Goal: Task Accomplishment & Management: Use online tool/utility

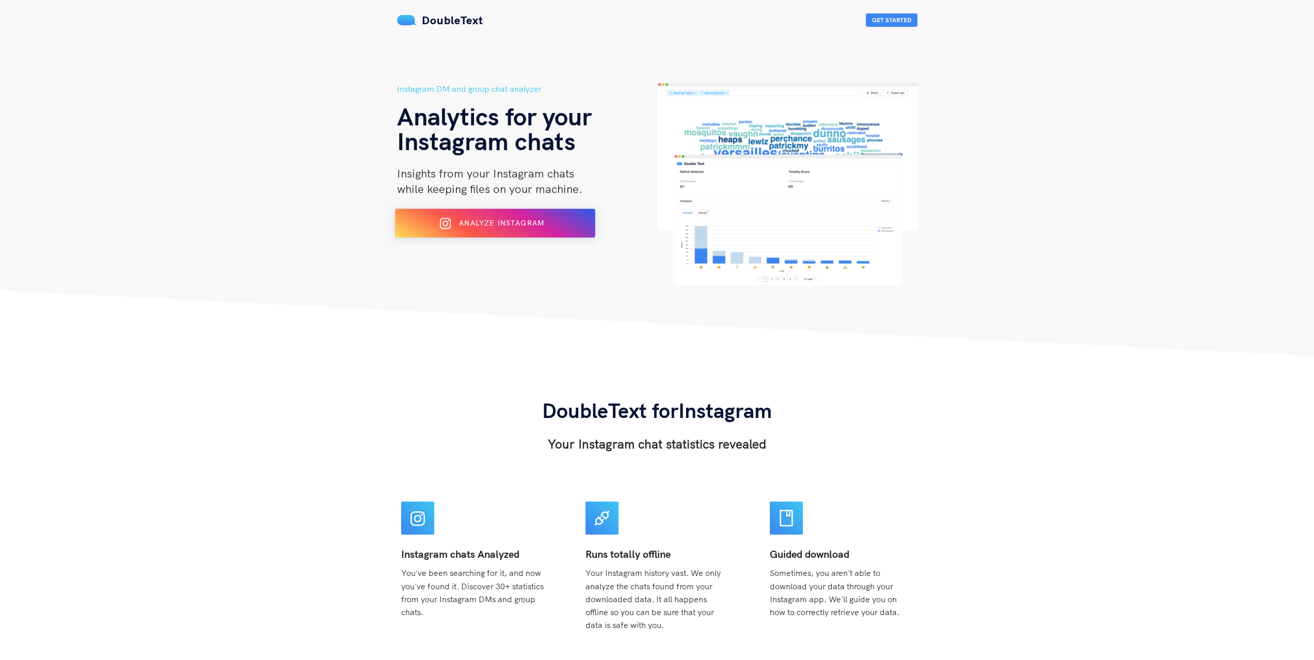
click at [468, 230] on div "Analyze Instagram" at bounding box center [494, 223] width 163 height 17
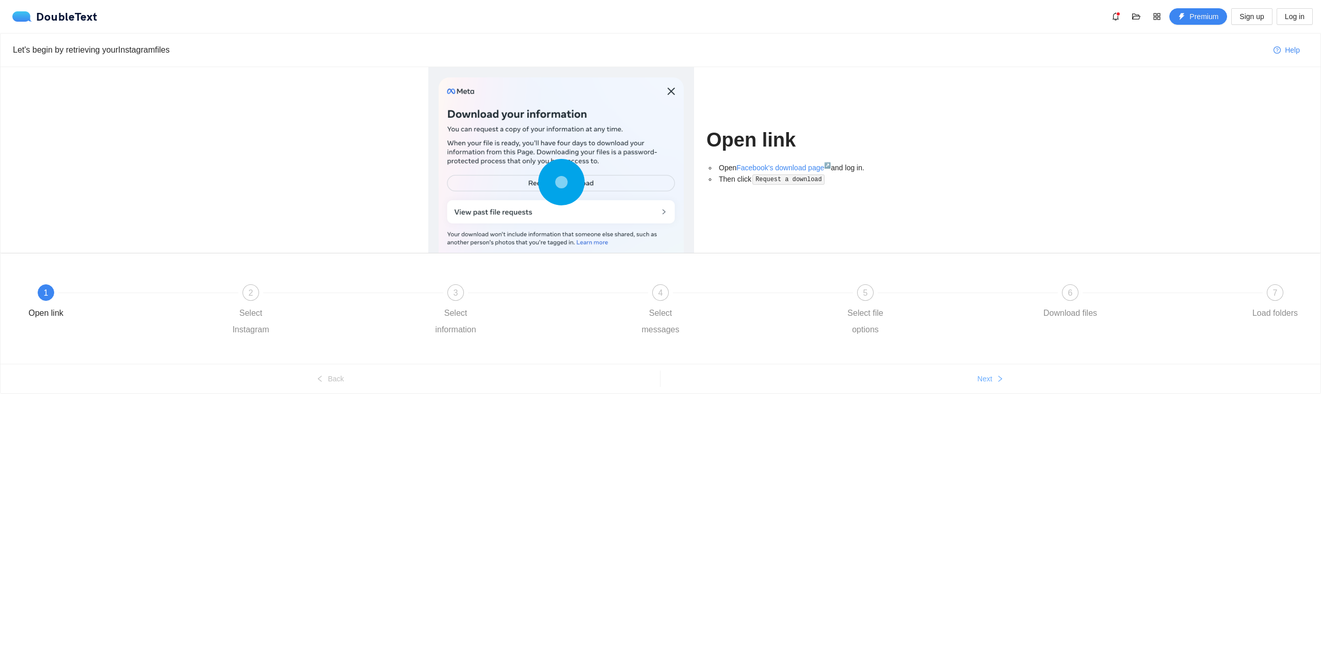
click at [995, 373] on button "Next" at bounding box center [991, 379] width 660 height 17
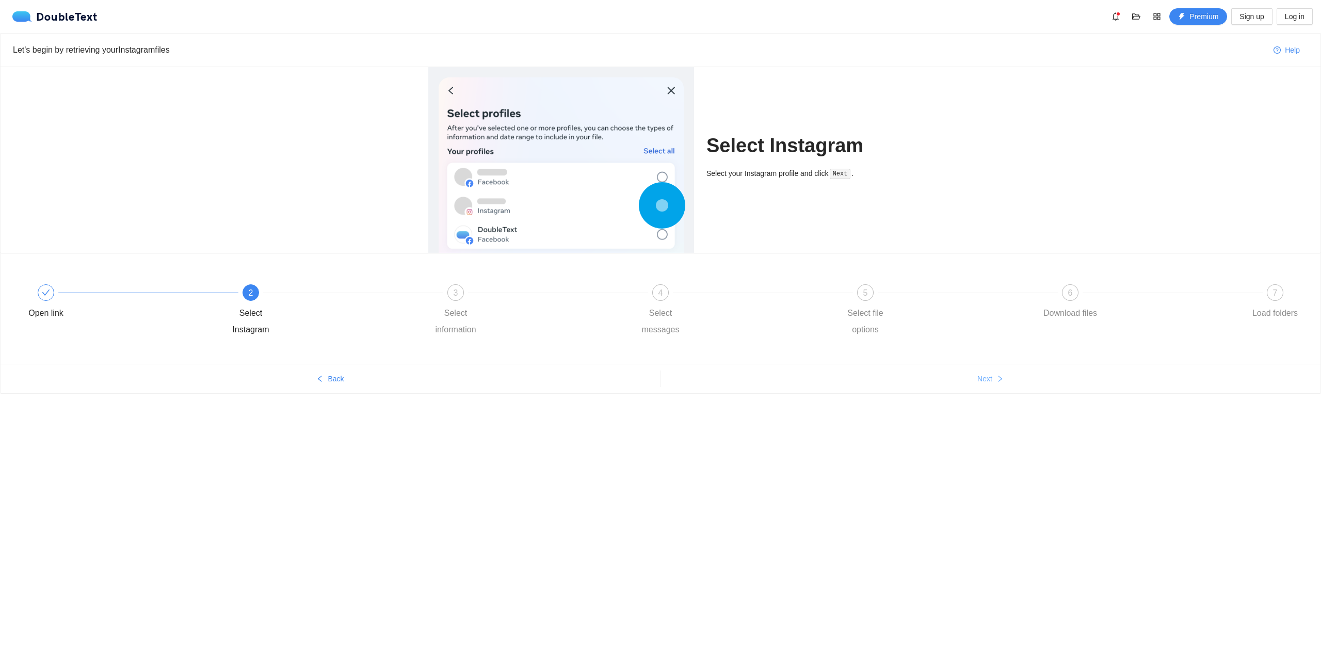
click at [992, 373] on button "Next" at bounding box center [991, 379] width 660 height 17
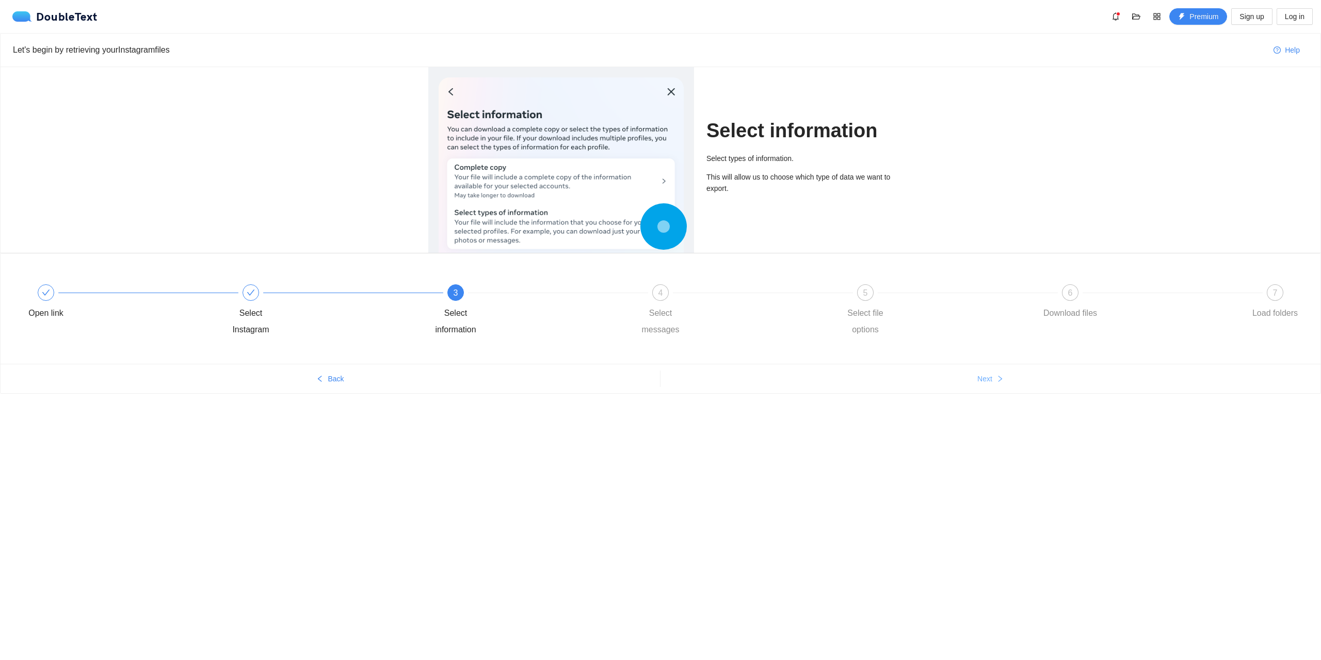
click at [992, 373] on button "Next" at bounding box center [991, 379] width 660 height 17
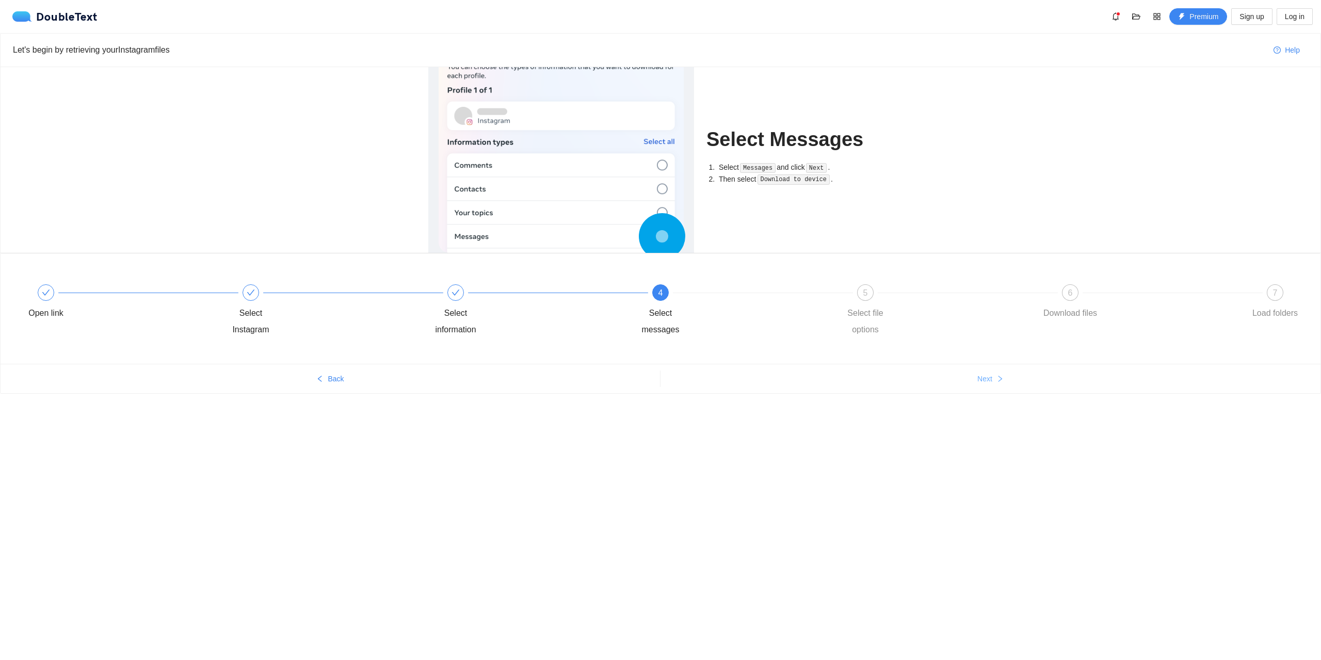
click at [992, 373] on button "Next" at bounding box center [991, 379] width 660 height 17
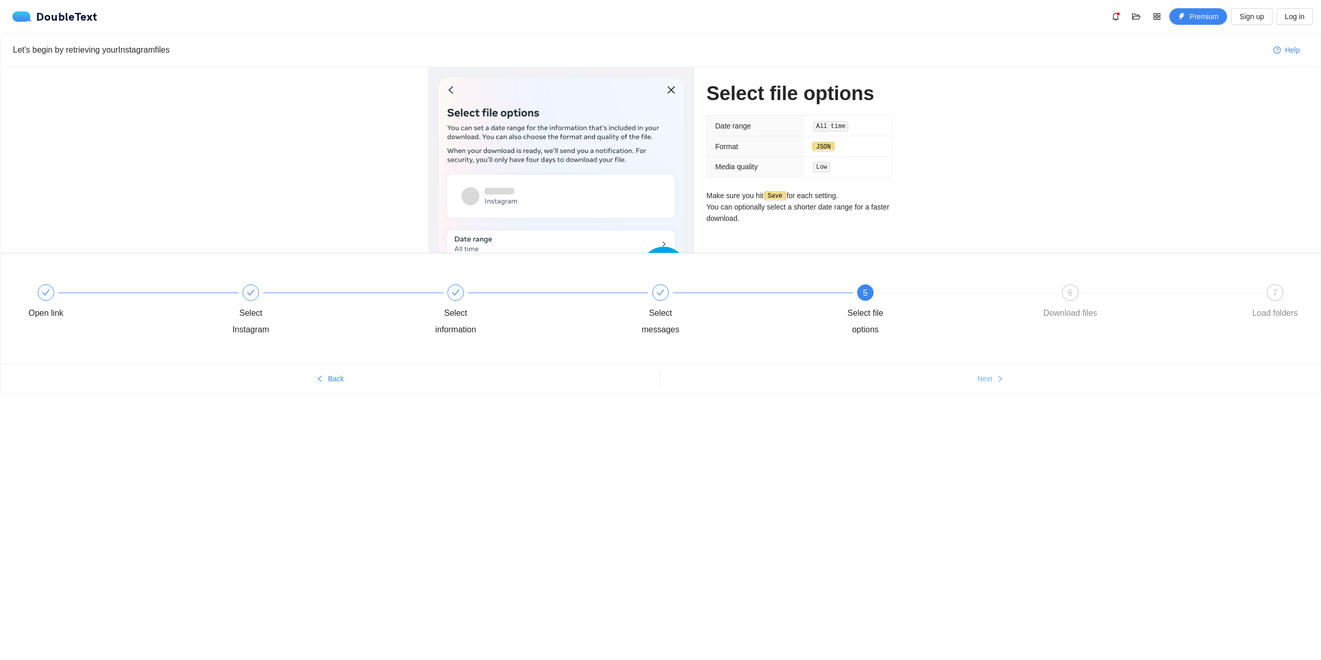
click at [992, 373] on button "Next" at bounding box center [991, 379] width 660 height 17
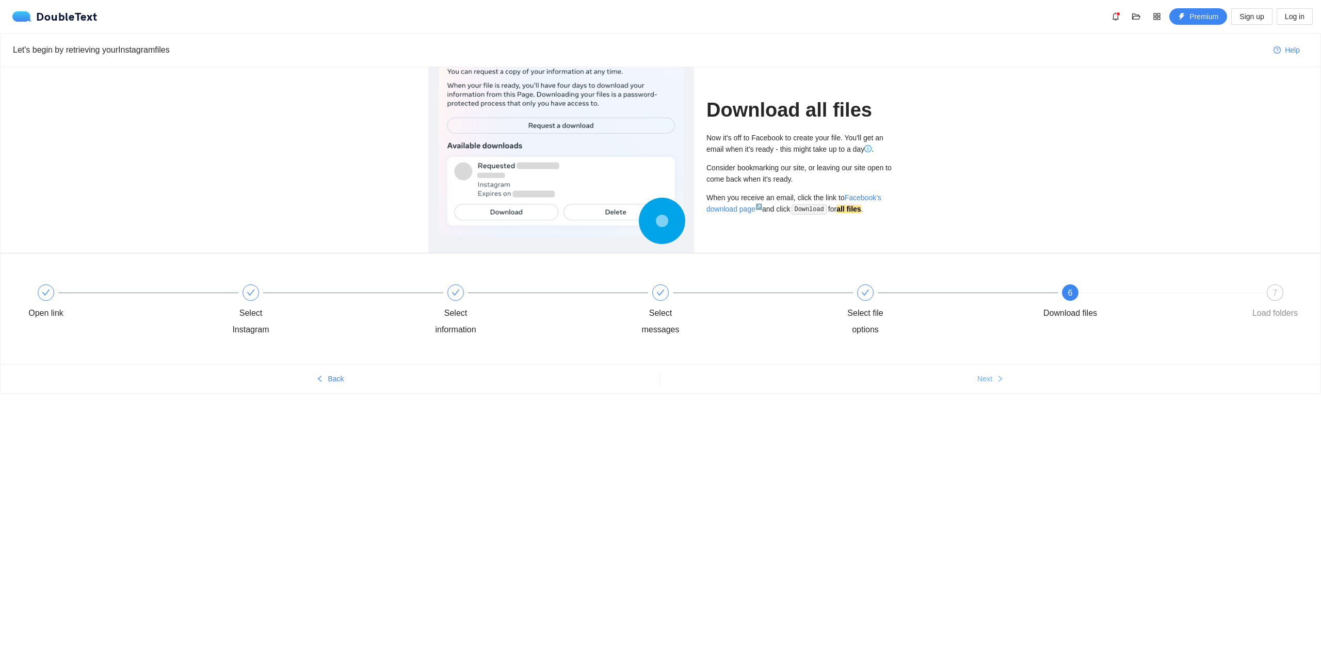
click at [992, 373] on button "Next" at bounding box center [991, 379] width 660 height 17
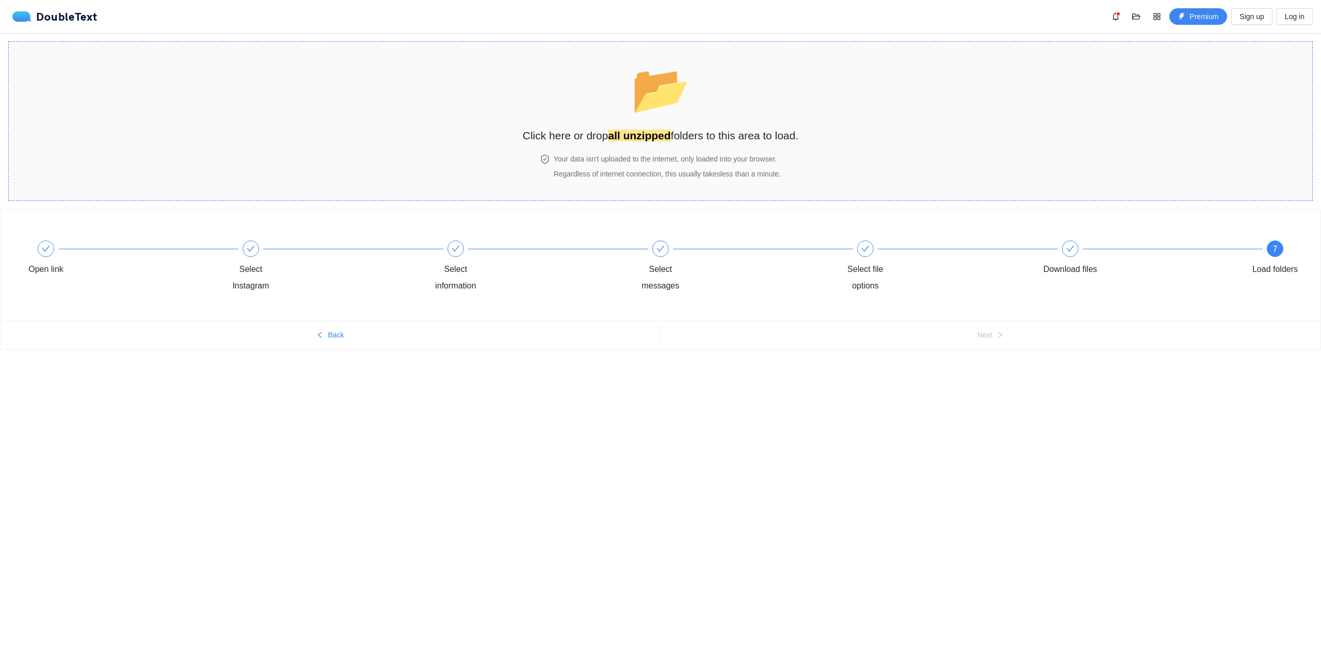
click at [569, 91] on div "📂 Click here or drop all unzipped folders to this area to load." at bounding box center [661, 98] width 276 height 92
click at [334, 326] on ul "Back Next" at bounding box center [661, 334] width 1320 height 29
click at [329, 329] on span "Back" at bounding box center [336, 334] width 16 height 11
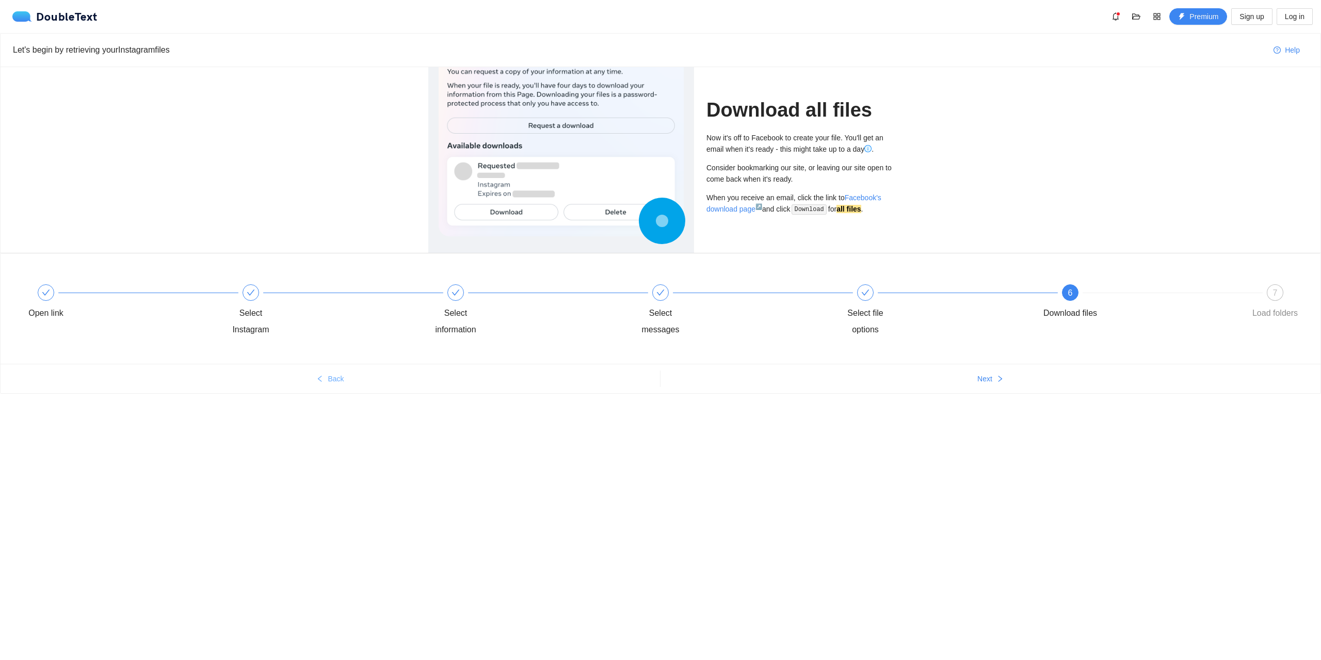
click at [329, 329] on div "Select Instagram" at bounding box center [323, 311] width 205 height 54
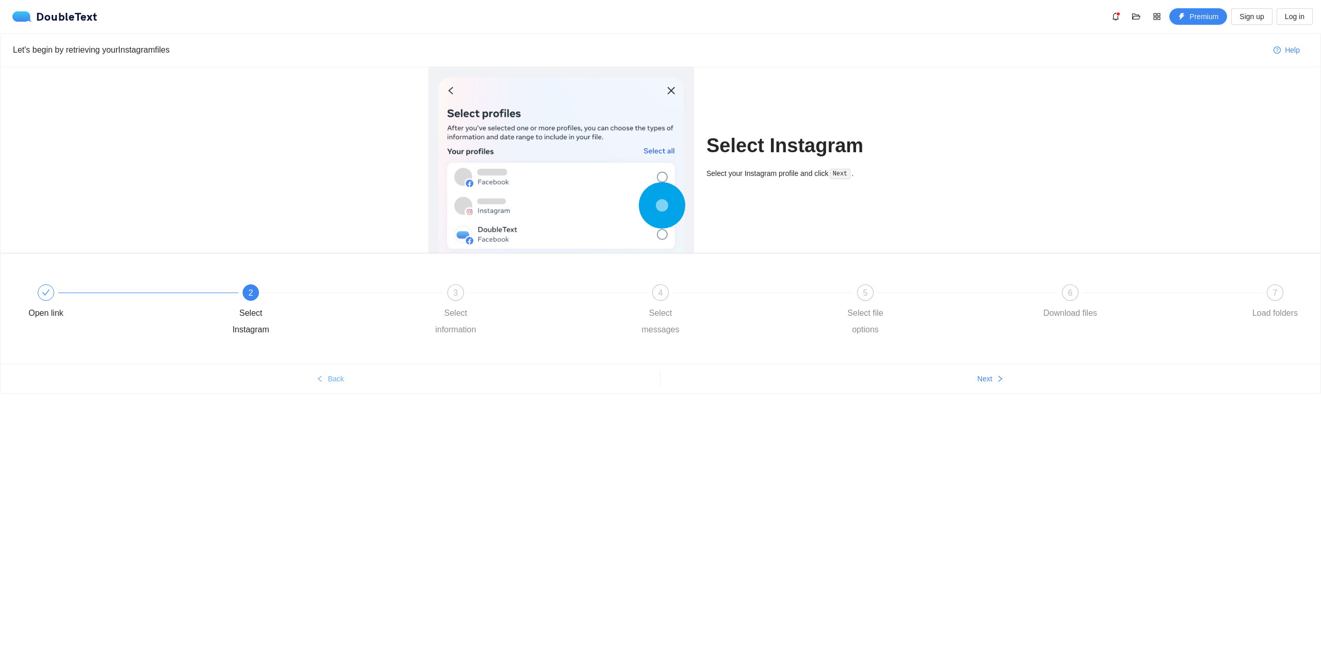
click at [317, 378] on icon "left" at bounding box center [319, 378] width 7 height 7
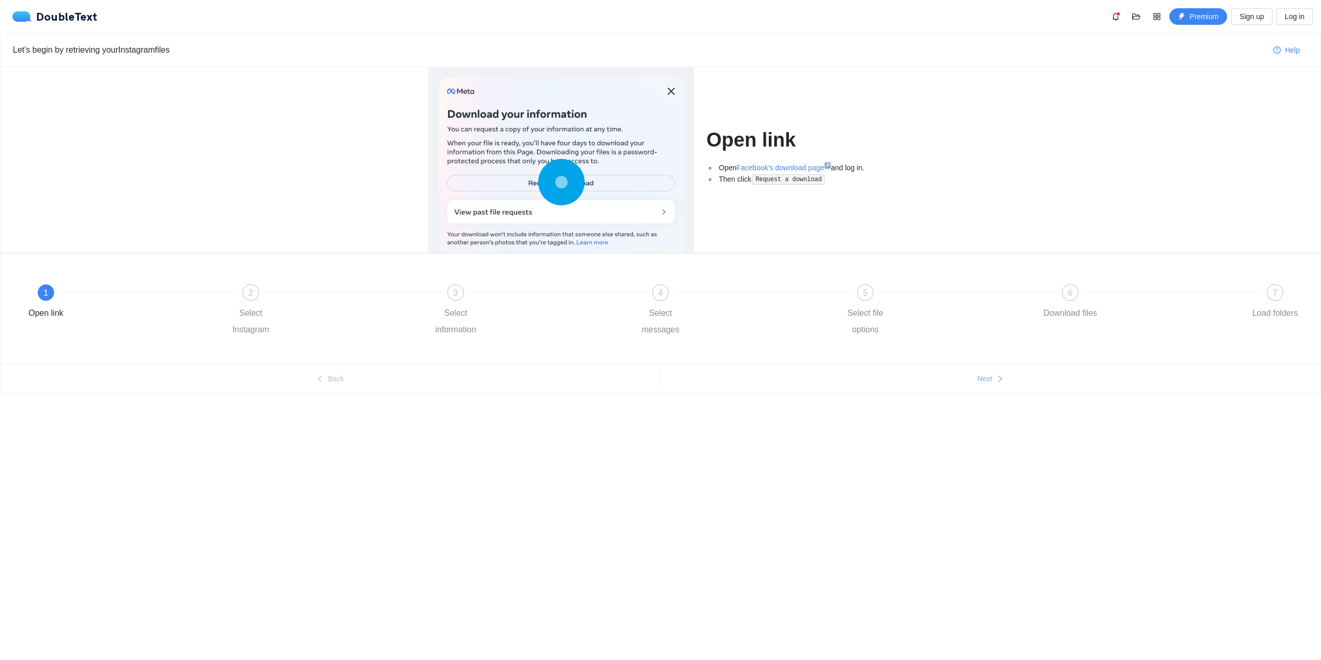
click at [997, 384] on button "Next" at bounding box center [991, 379] width 660 height 17
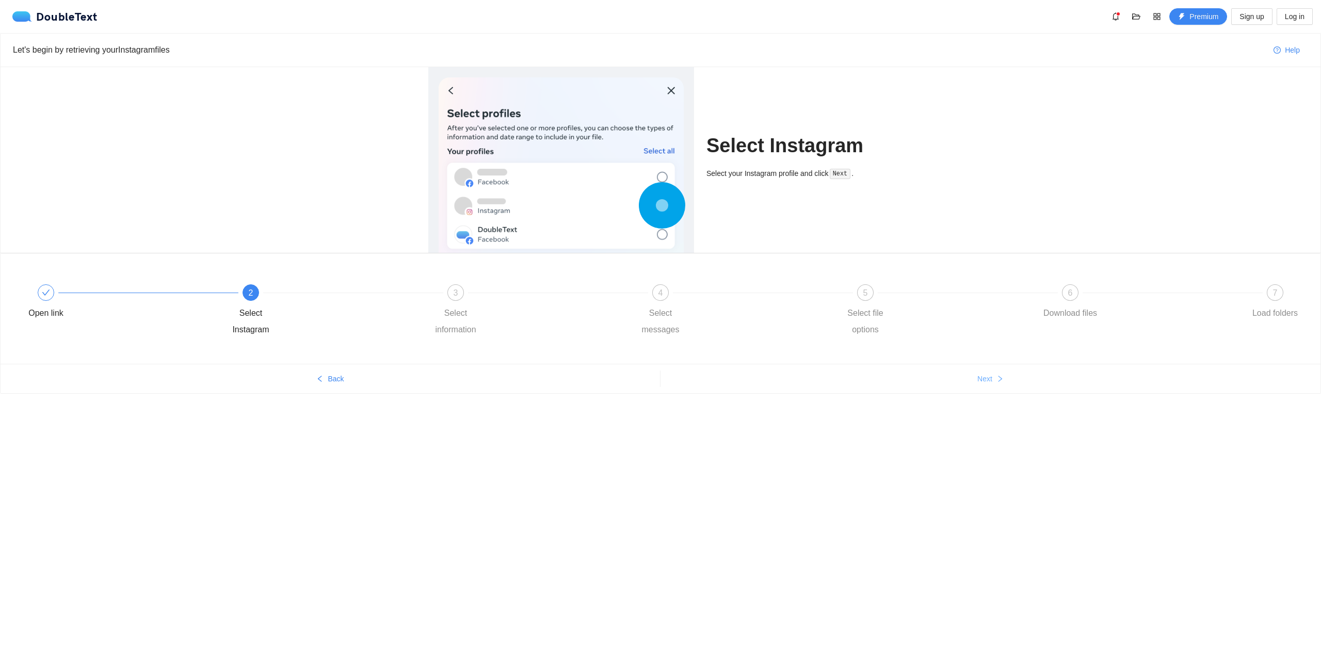
click at [997, 384] on button "Next" at bounding box center [991, 379] width 660 height 17
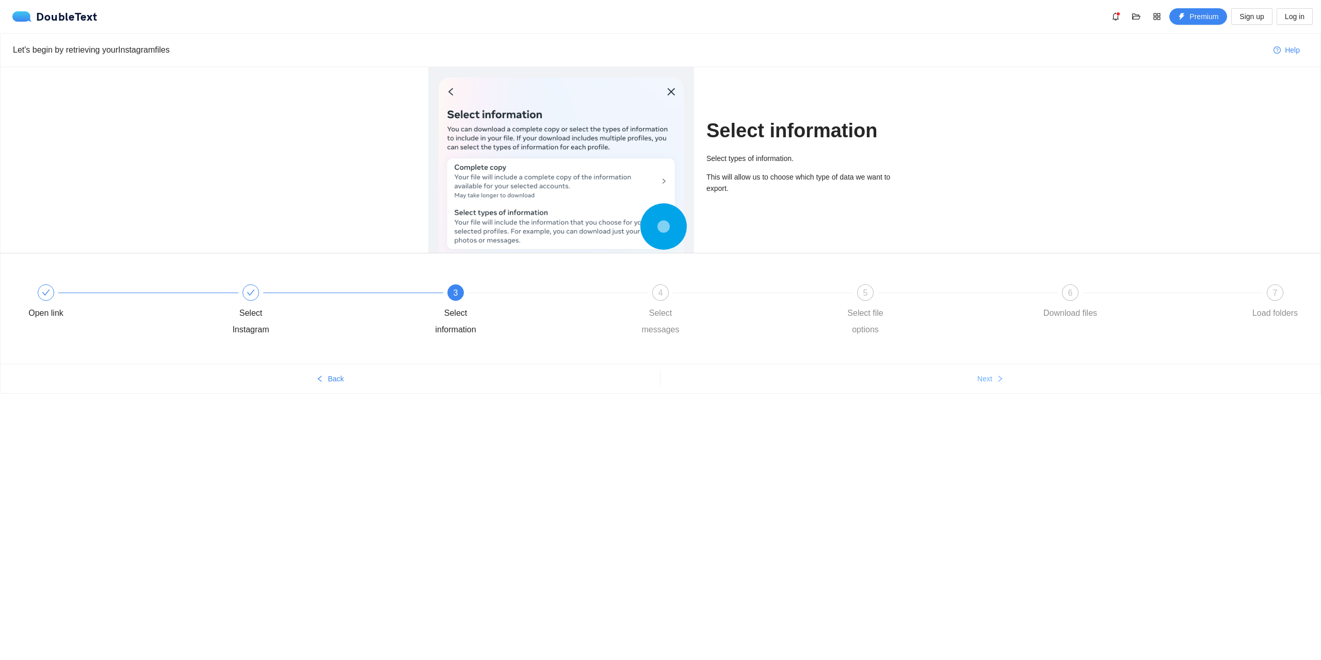
click at [997, 384] on button "Next" at bounding box center [991, 379] width 660 height 17
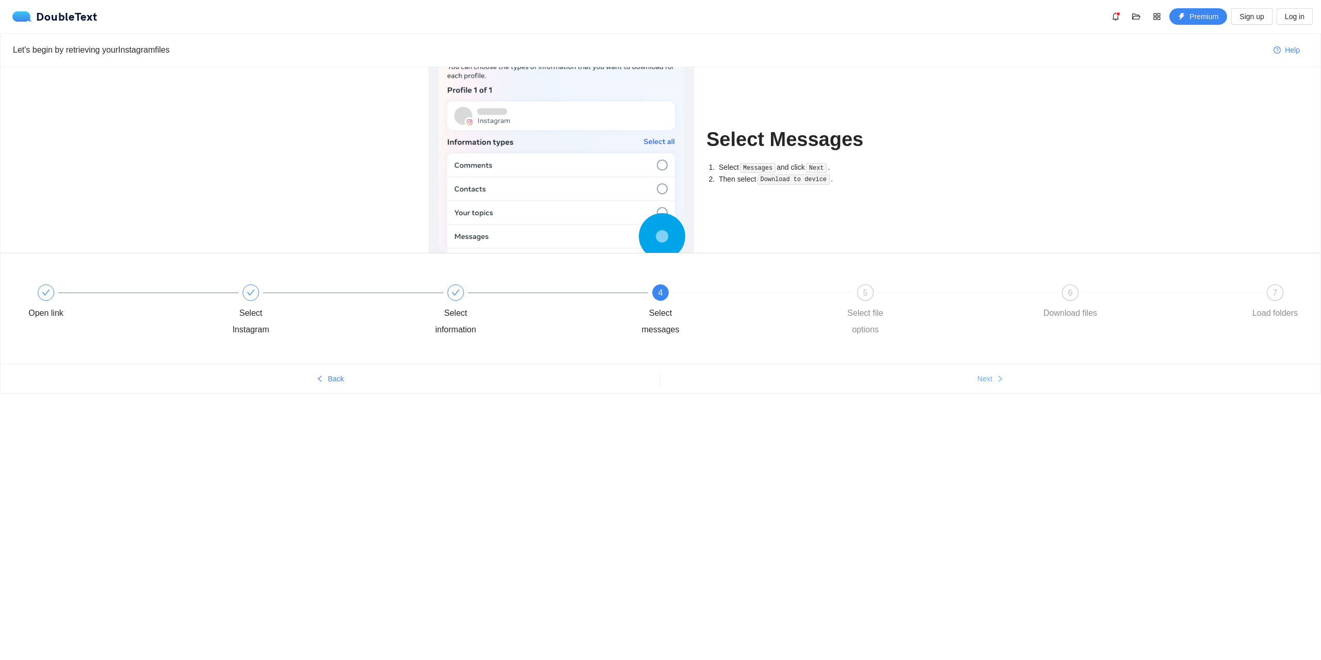
click at [997, 384] on button "Next" at bounding box center [991, 379] width 660 height 17
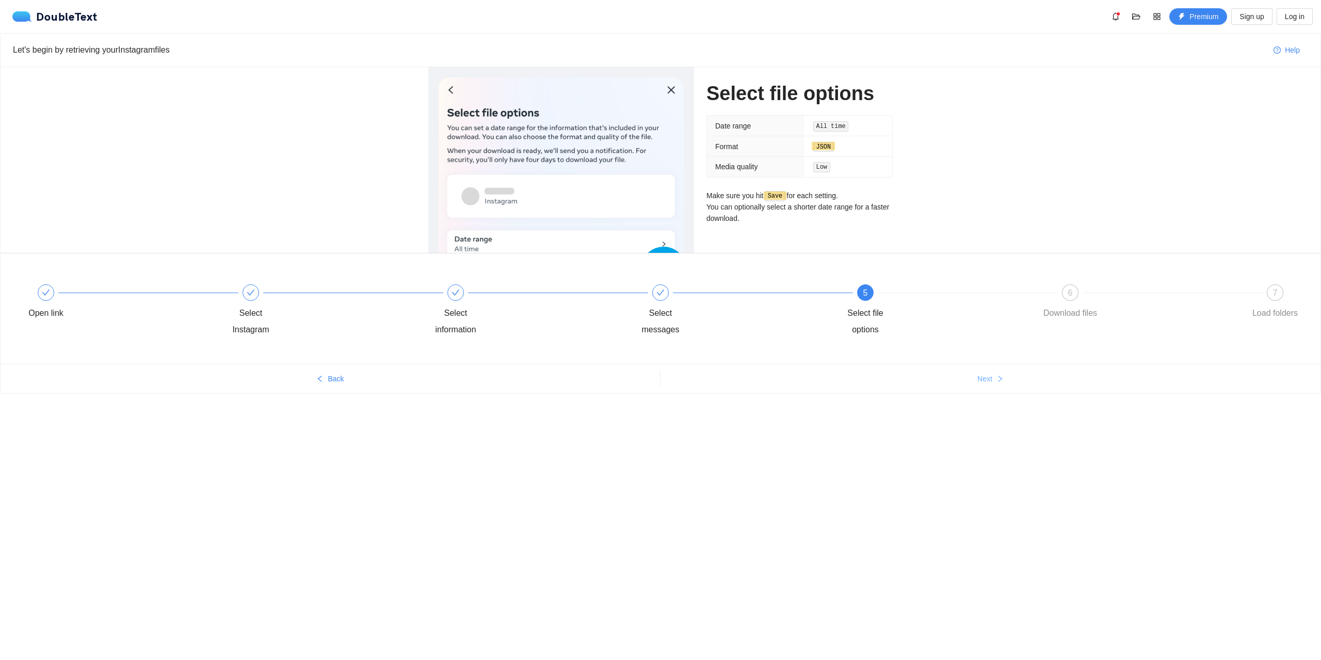
click at [997, 384] on button "Next" at bounding box center [991, 379] width 660 height 17
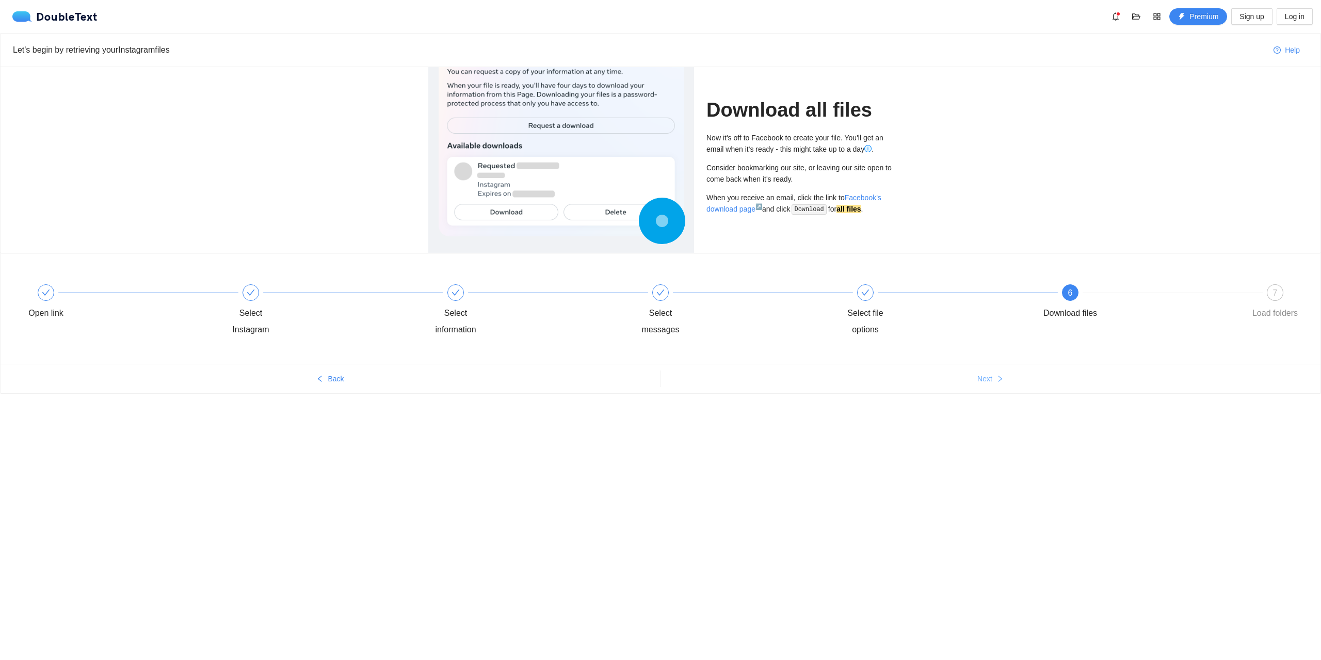
click at [997, 384] on button "Next" at bounding box center [991, 379] width 660 height 17
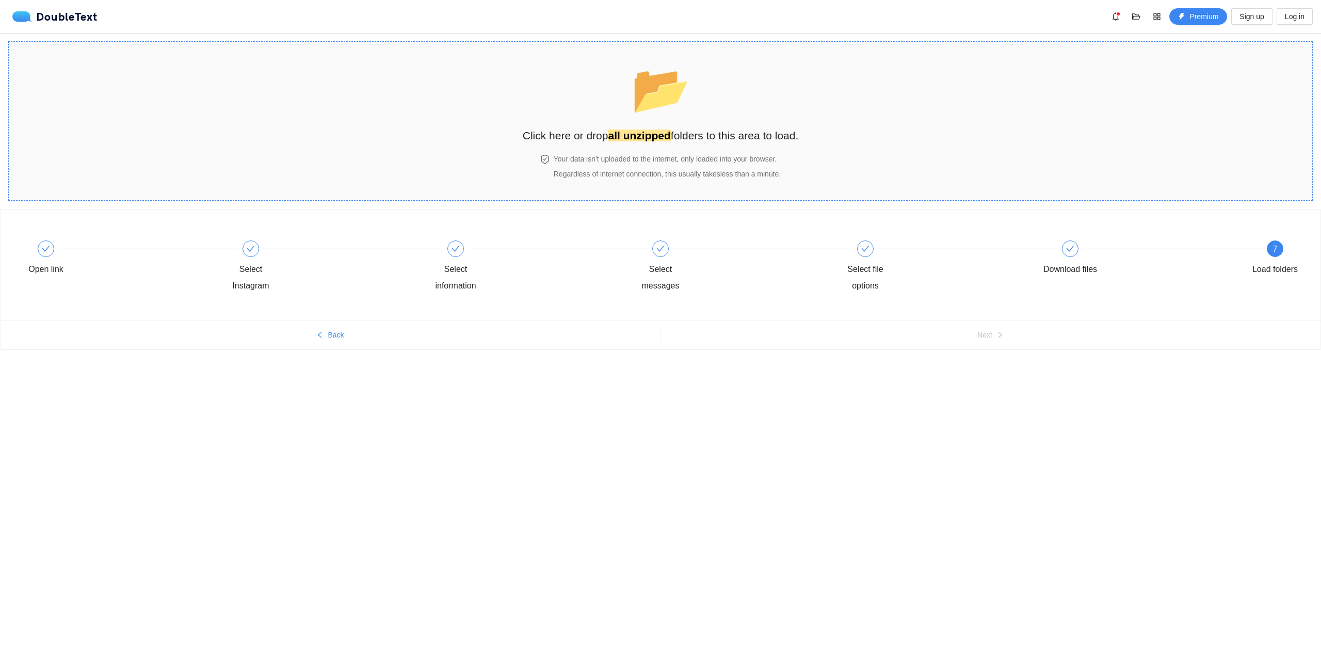
click at [630, 162] on h4 "Your data isn't uploaded to the internet, only loaded into your browser." at bounding box center [667, 158] width 227 height 11
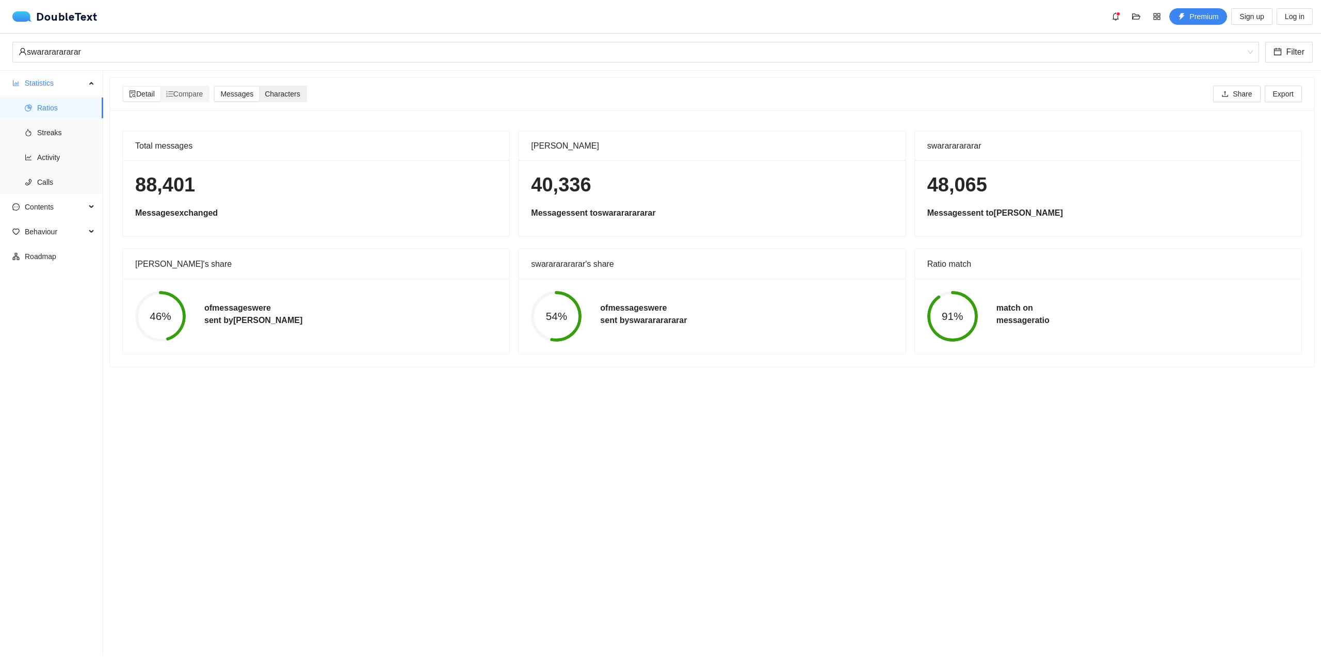
click at [291, 93] on span "Characters" at bounding box center [282, 94] width 35 height 8
click at [259, 87] on input "Characters" at bounding box center [259, 87] width 0 height 0
click at [259, 96] on div "Messages" at bounding box center [237, 94] width 44 height 14
click at [215, 87] on input "Messages" at bounding box center [215, 87] width 0 height 0
click at [38, 129] on span "Streaks" at bounding box center [66, 132] width 58 height 21
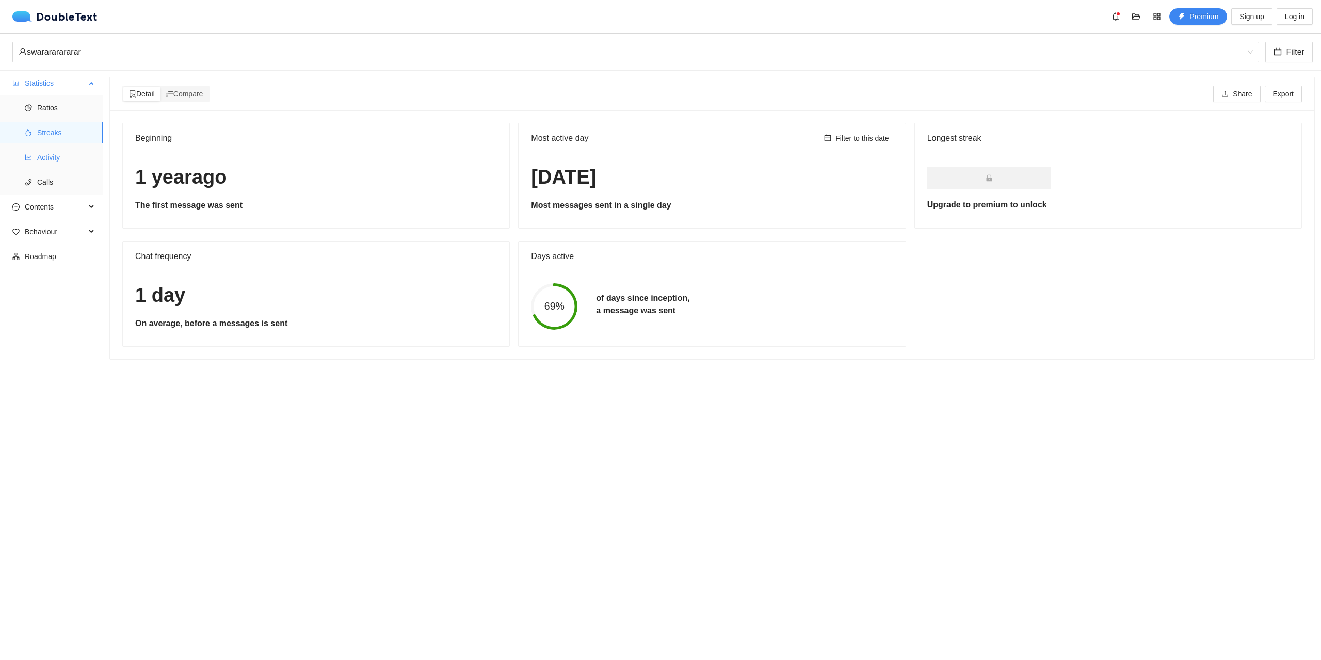
click at [50, 150] on span "Activity" at bounding box center [66, 157] width 58 height 21
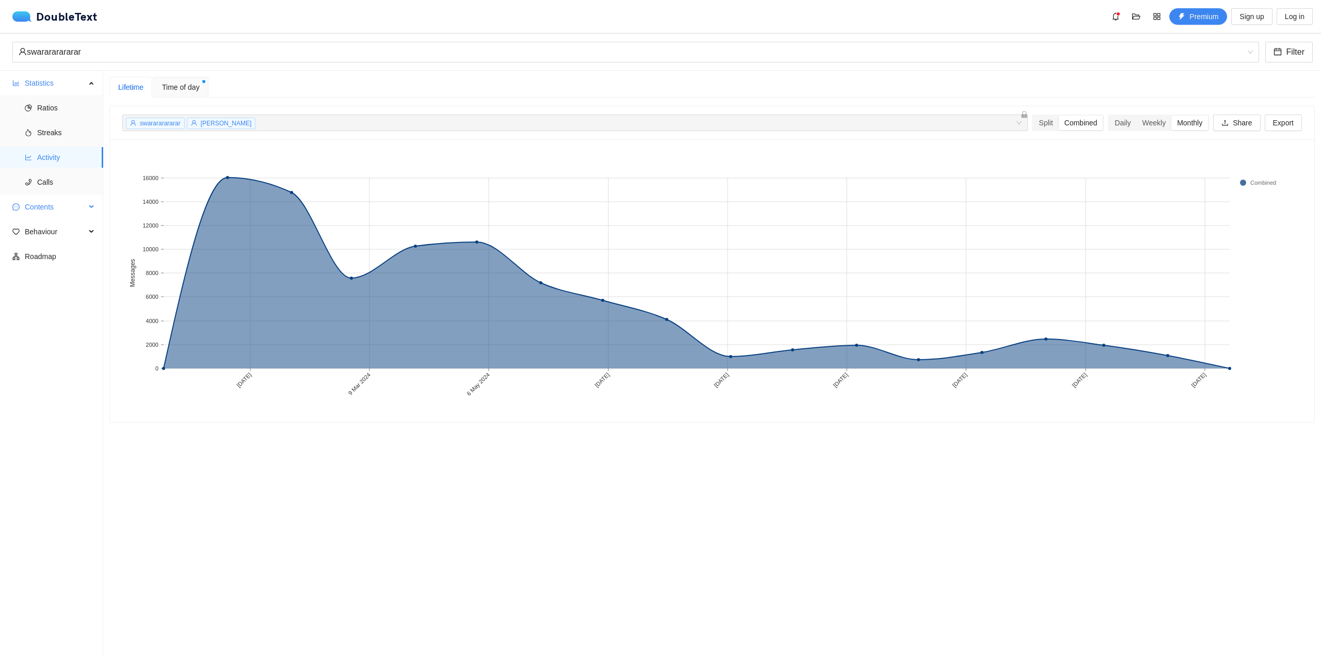
click at [83, 212] on span "Contents" at bounding box center [55, 207] width 61 height 21
click at [67, 230] on span "Word Cloud" at bounding box center [66, 231] width 58 height 21
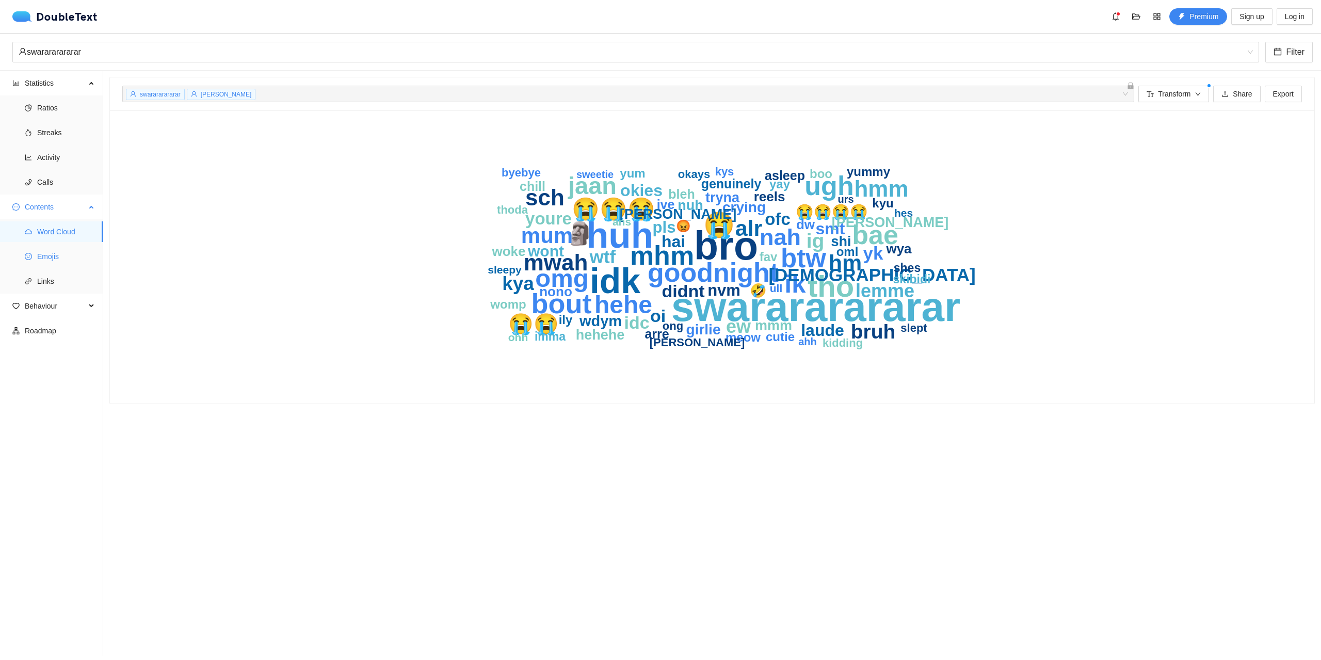
click at [49, 262] on span "Emojis" at bounding box center [66, 256] width 58 height 21
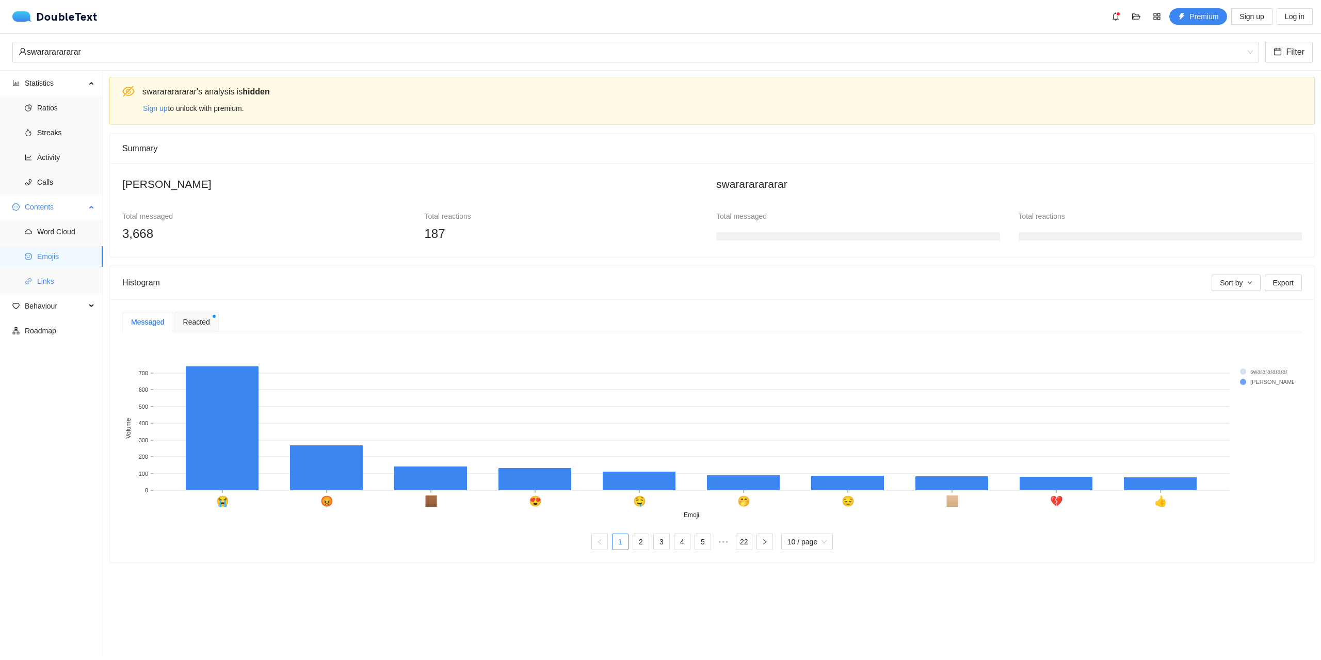
click at [57, 277] on span "Links" at bounding box center [66, 281] width 58 height 21
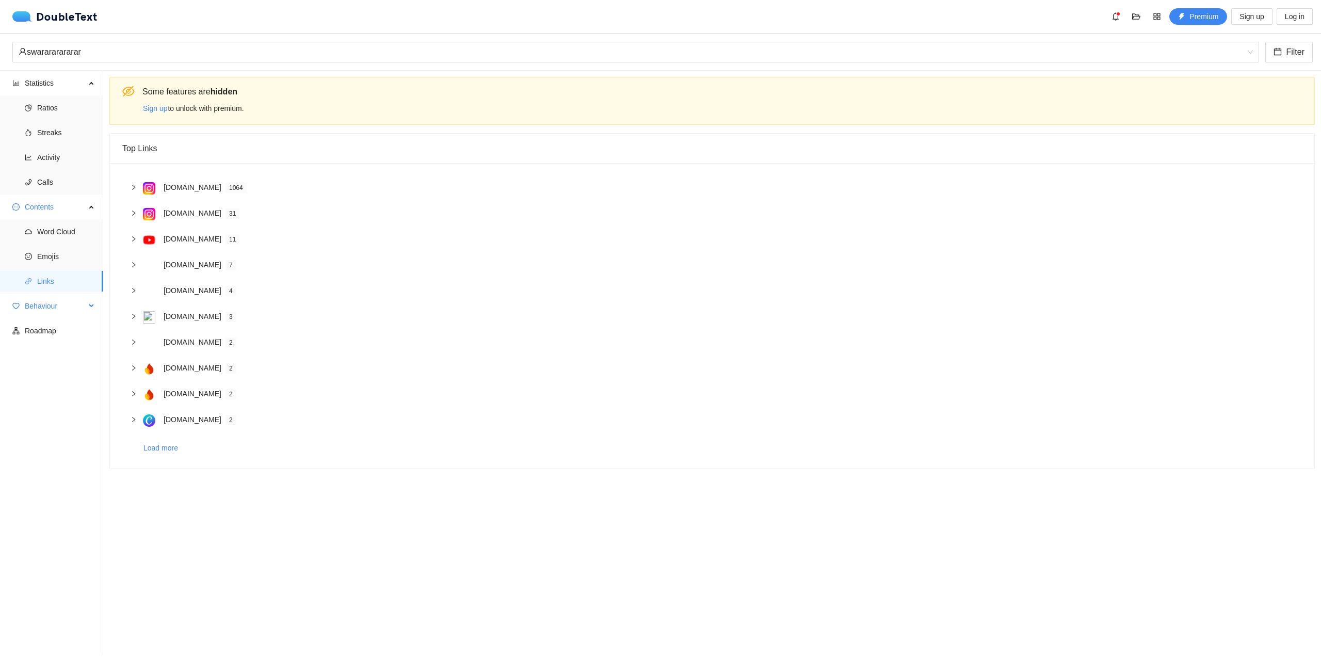
click at [56, 306] on span "Behaviour" at bounding box center [55, 306] width 61 height 21
click at [52, 331] on span "Engagement" at bounding box center [66, 331] width 58 height 21
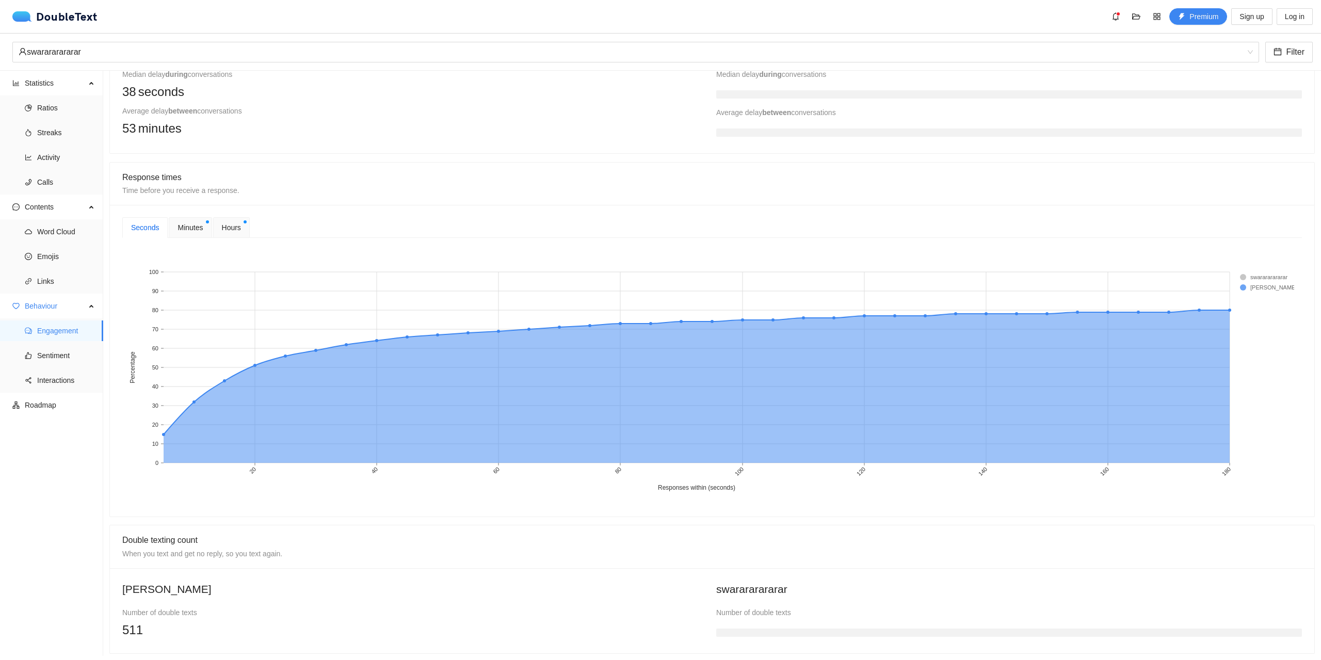
scroll to position [310, 0]
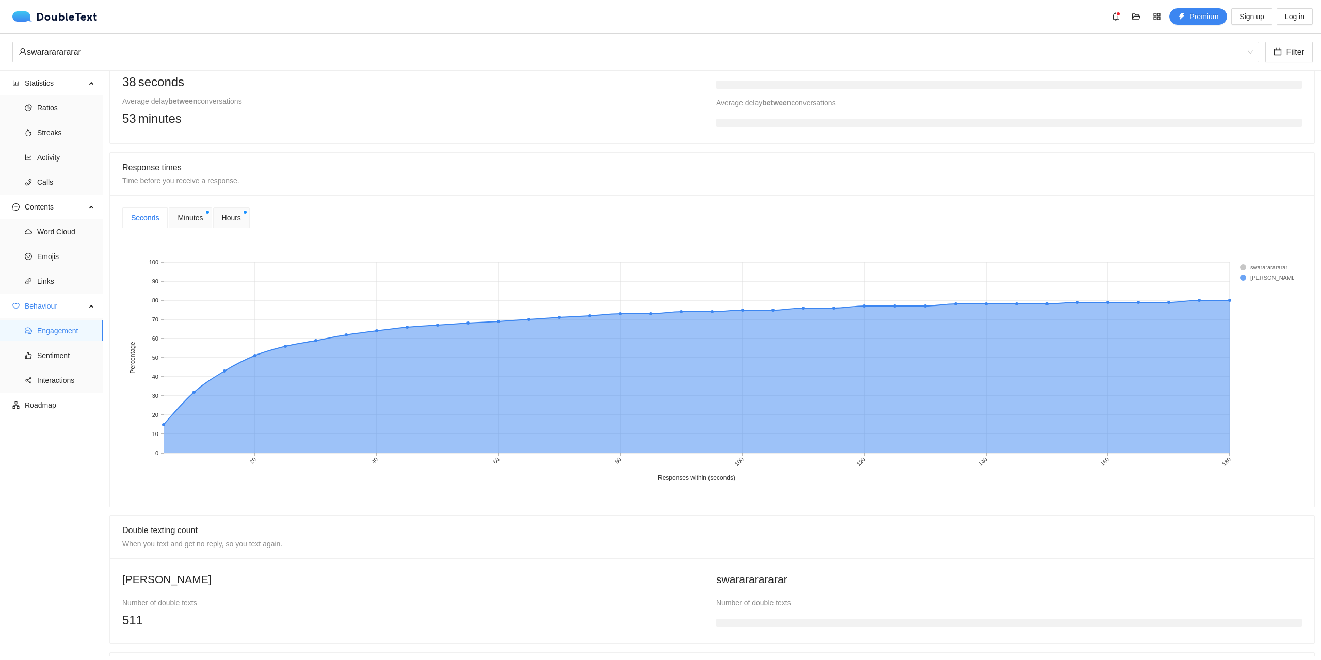
click at [205, 215] on div "Minutes" at bounding box center [190, 218] width 43 height 21
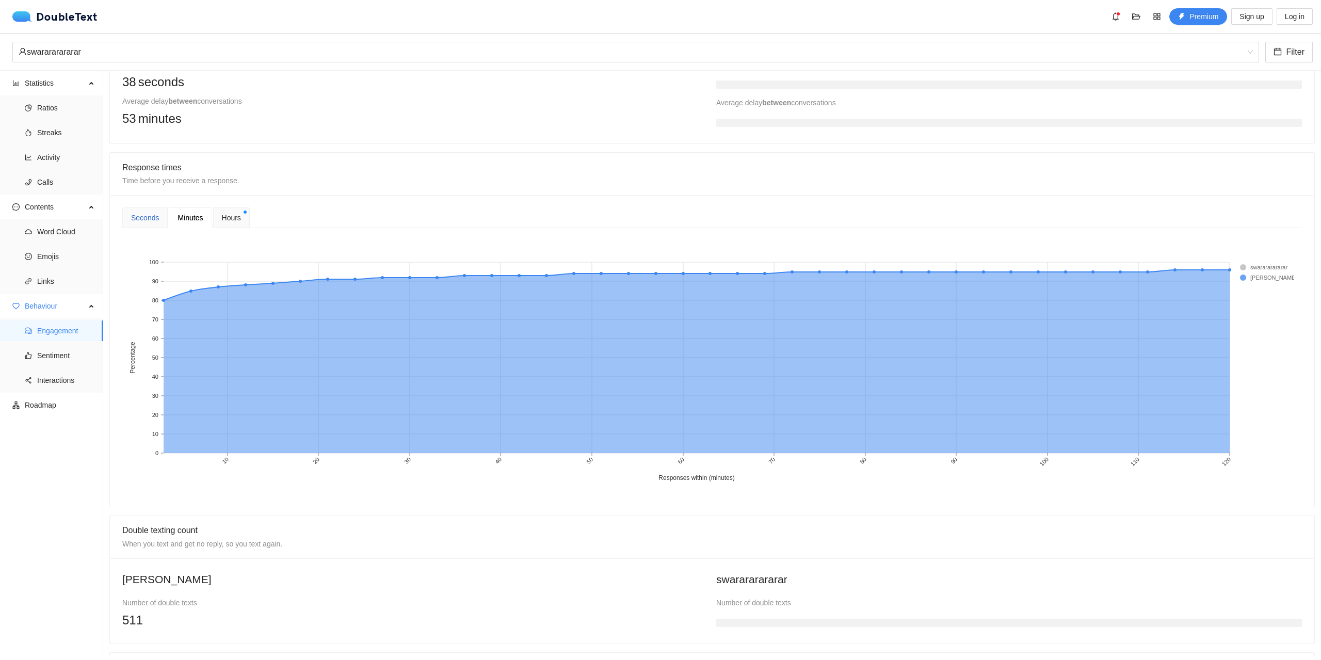
click at [142, 216] on div "Seconds" at bounding box center [145, 217] width 28 height 11
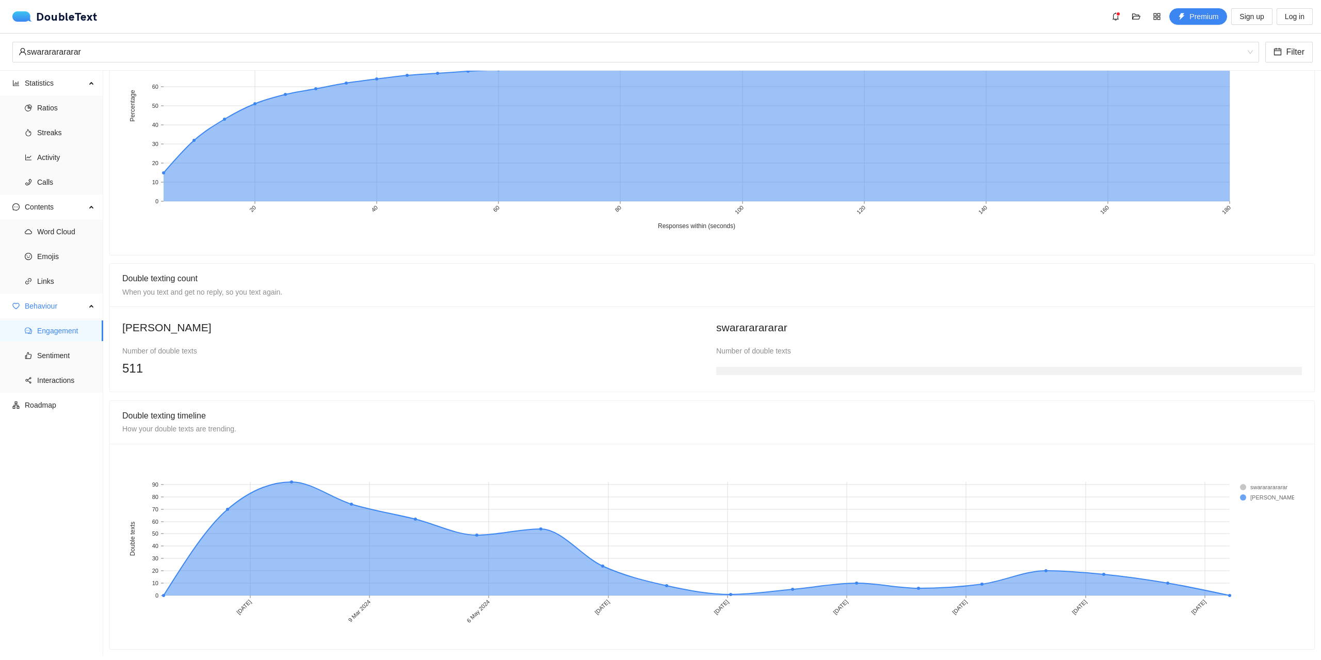
scroll to position [569, 0]
click at [61, 357] on span "Sentiment" at bounding box center [66, 355] width 58 height 21
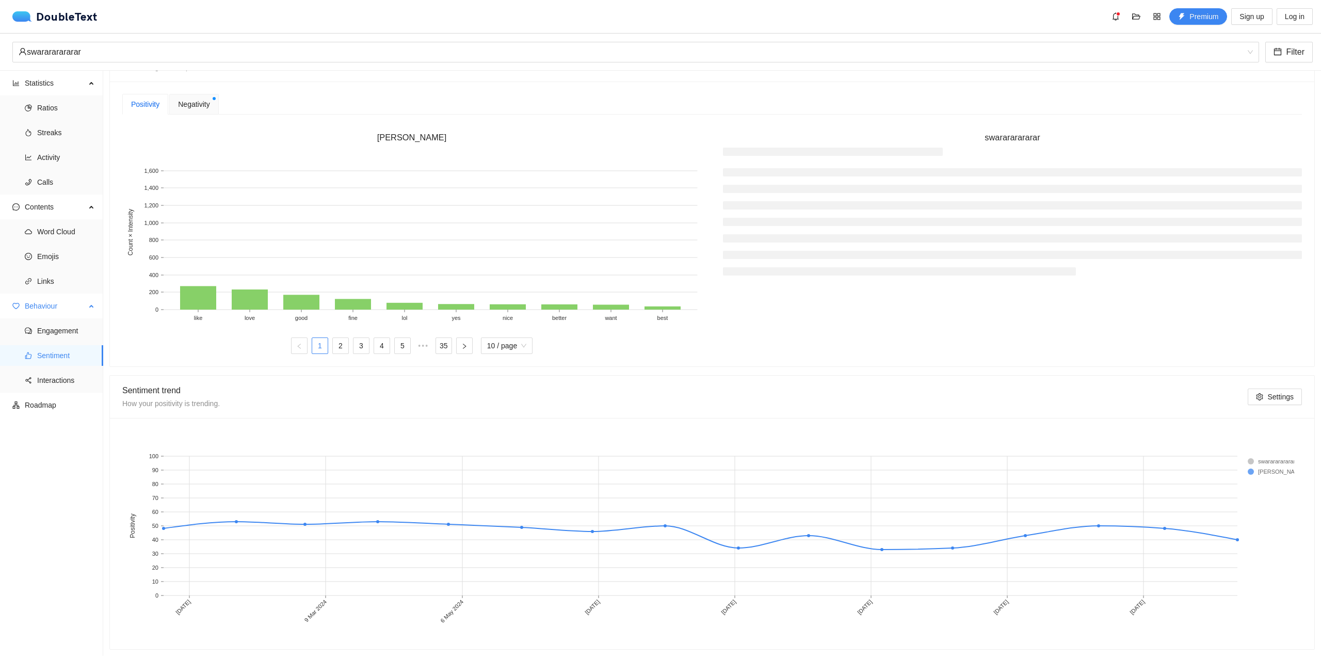
scroll to position [274, 0]
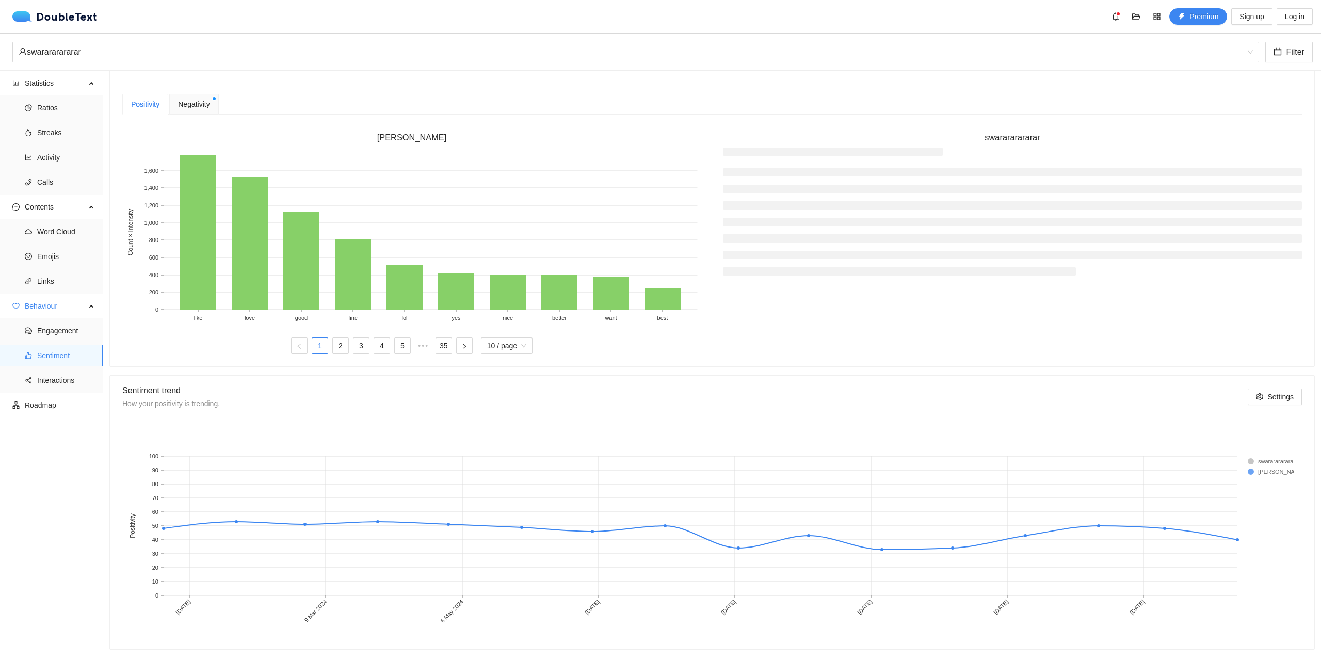
click at [206, 99] on span "Negativity" at bounding box center [193, 104] width 31 height 11
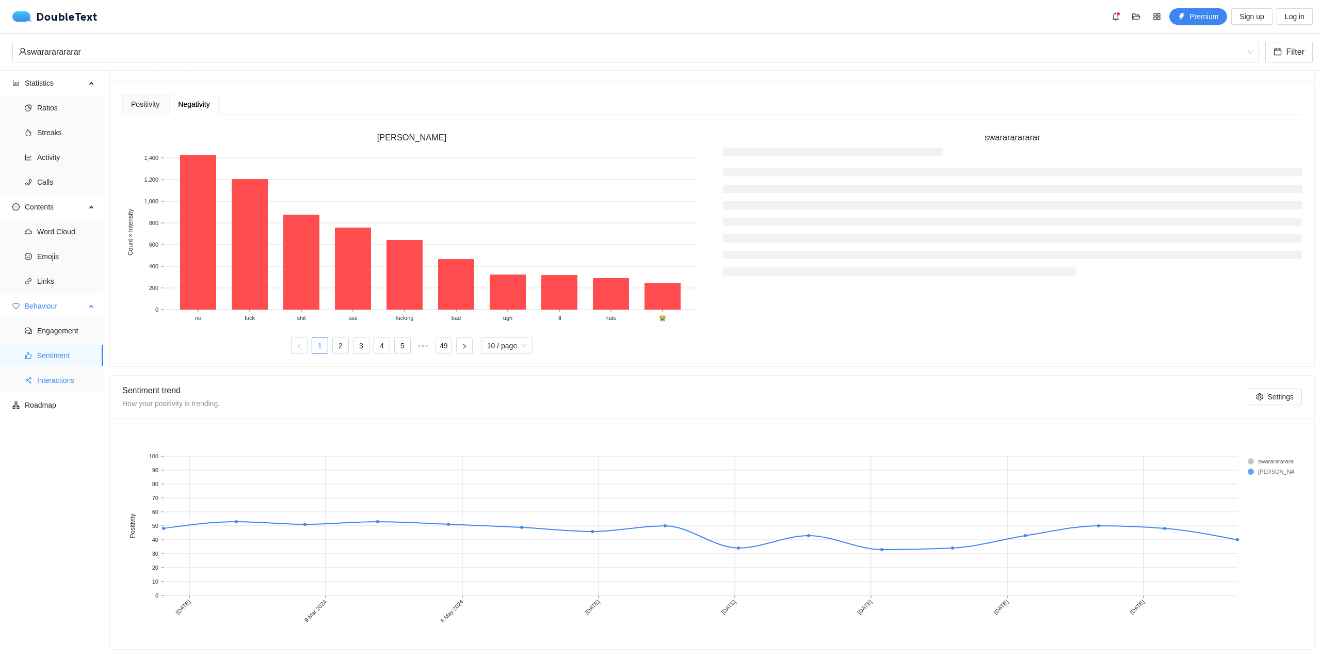
click at [54, 382] on span "Interactions" at bounding box center [66, 380] width 58 height 21
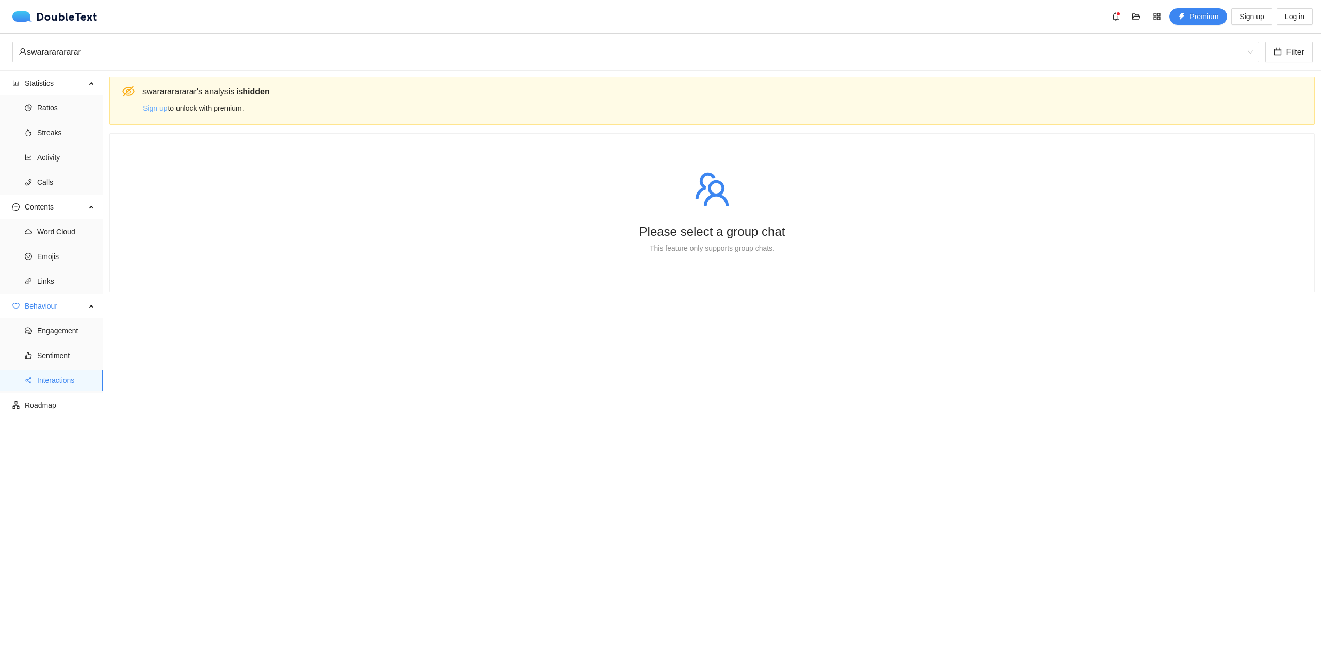
click at [146, 111] on span "Sign up" at bounding box center [155, 108] width 24 height 11
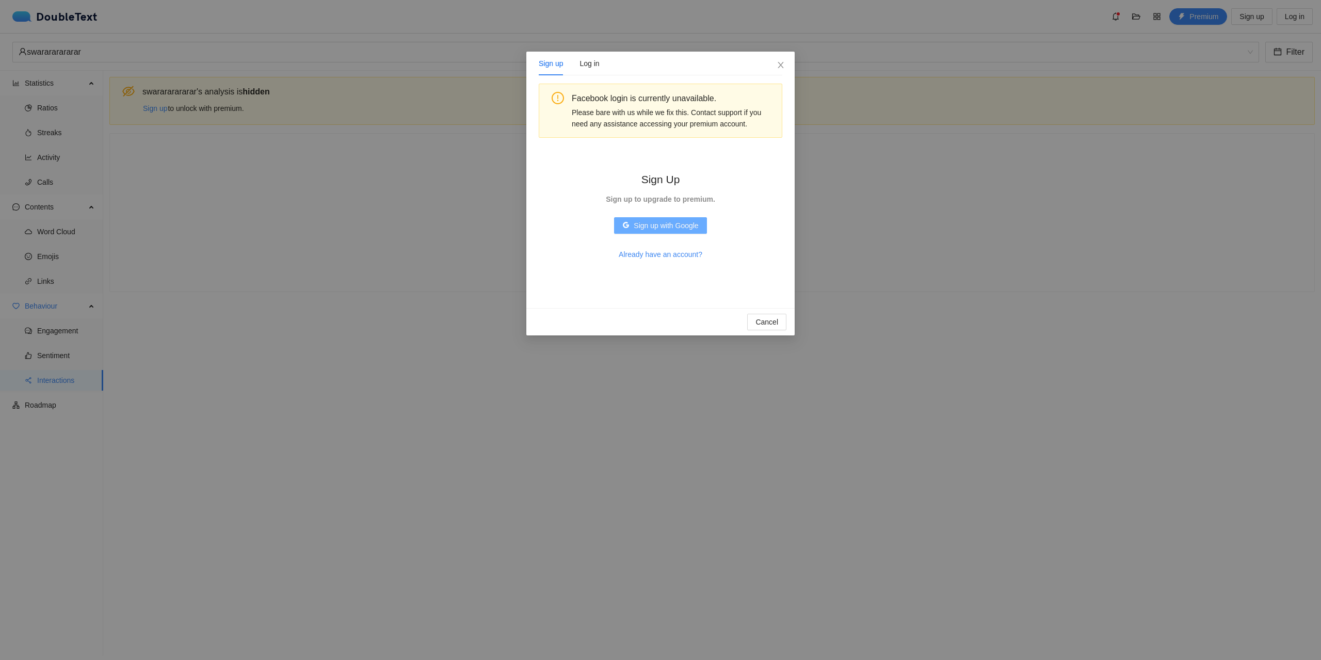
click at [692, 227] on span "Sign up with Google" at bounding box center [666, 225] width 65 height 11
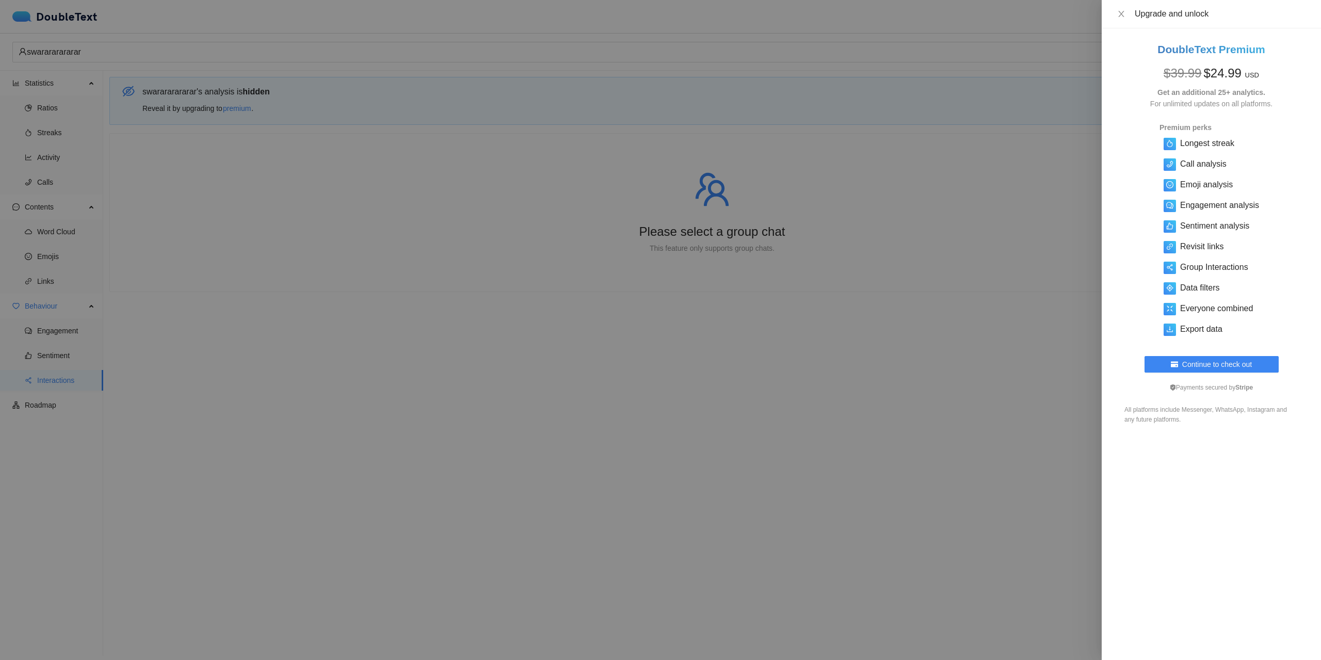
click at [594, 441] on div at bounding box center [660, 330] width 1321 height 660
